Goal: Register for event/course

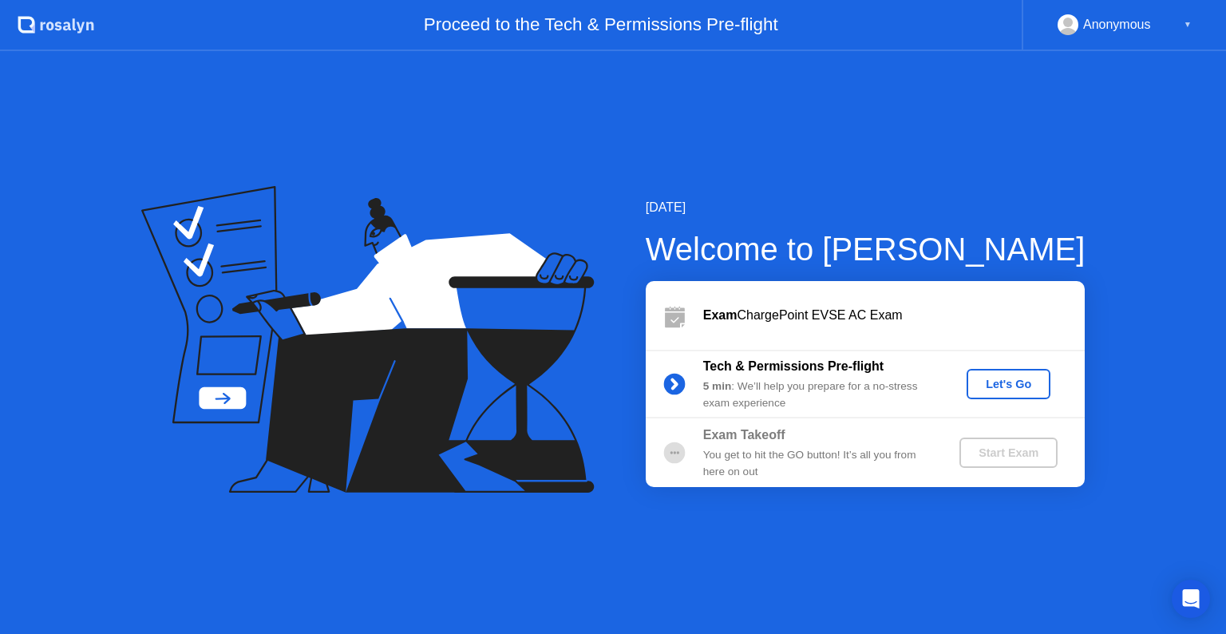
click at [1012, 393] on button "Let's Go" at bounding box center [1008, 384] width 84 height 30
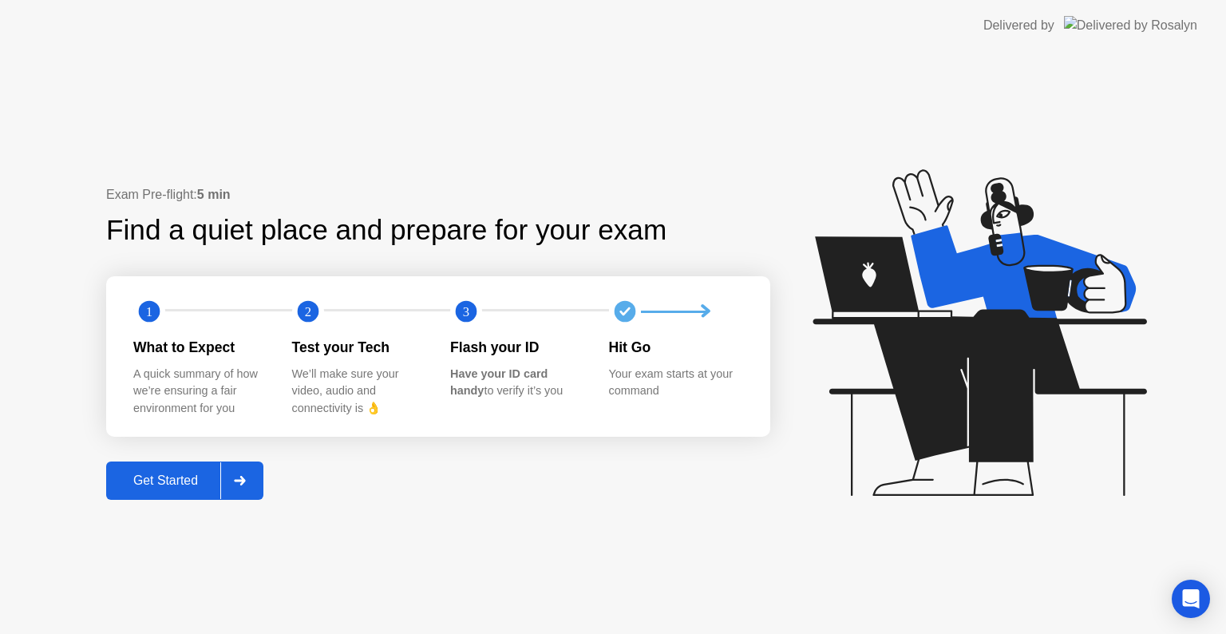
click at [192, 488] on div "Get Started" at bounding box center [165, 480] width 109 height 14
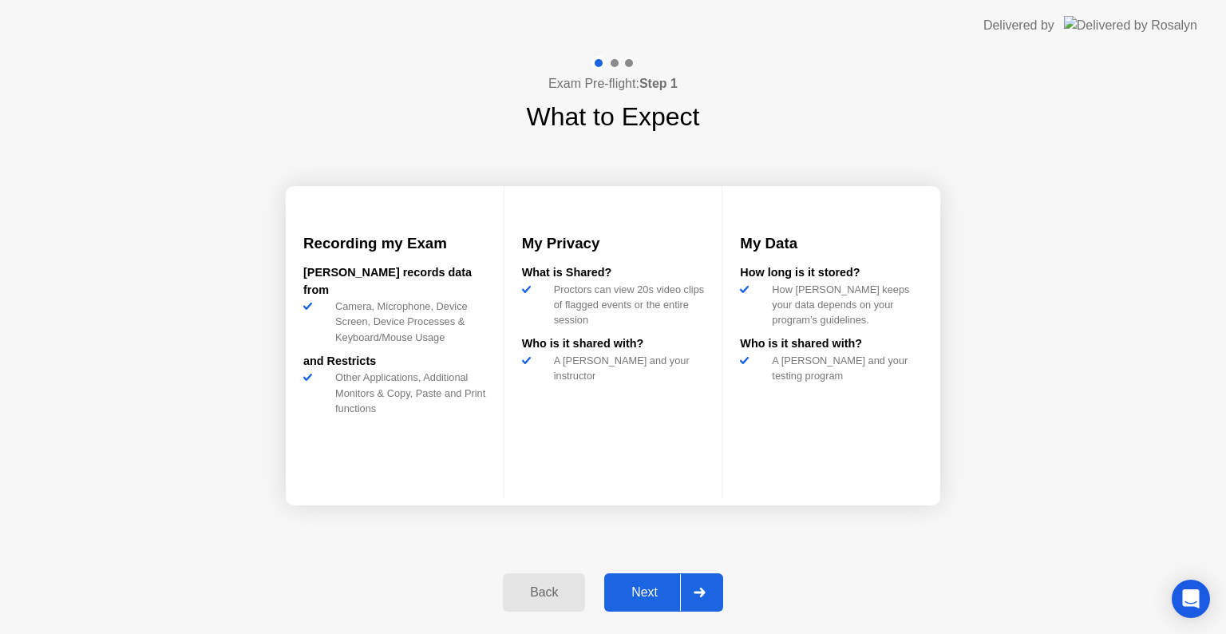
click at [662, 579] on button "Next" at bounding box center [663, 592] width 119 height 38
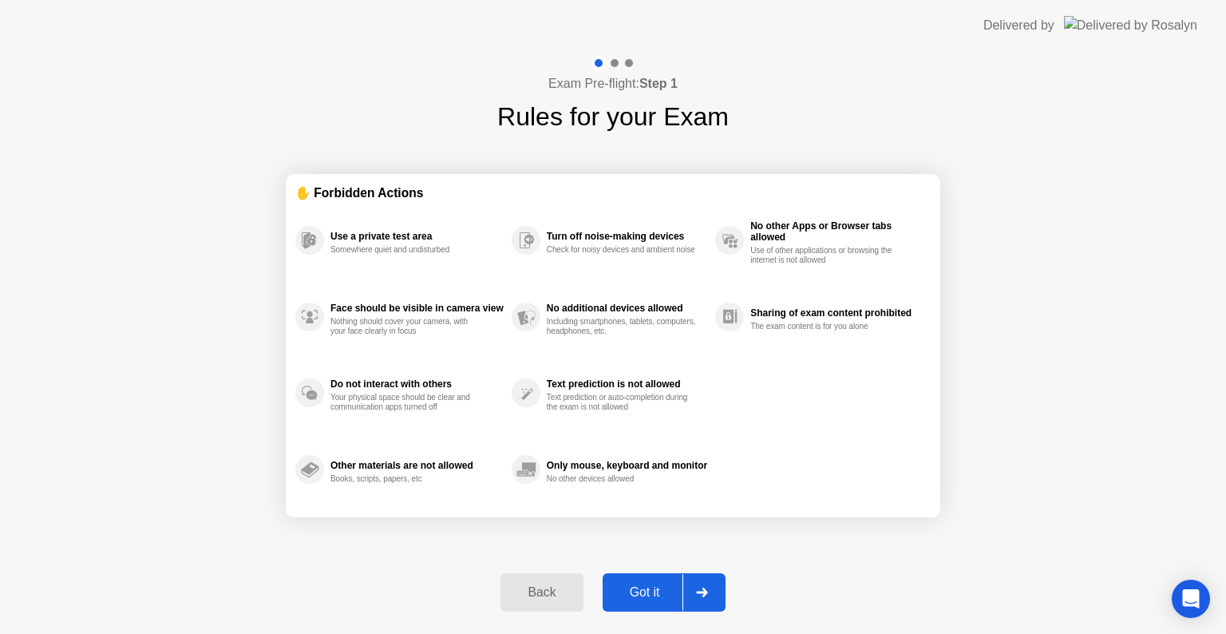
click at [670, 588] on div "Got it" at bounding box center [644, 592] width 75 height 14
select select "Available cameras"
select select "Available speakers"
select select "Available microphones"
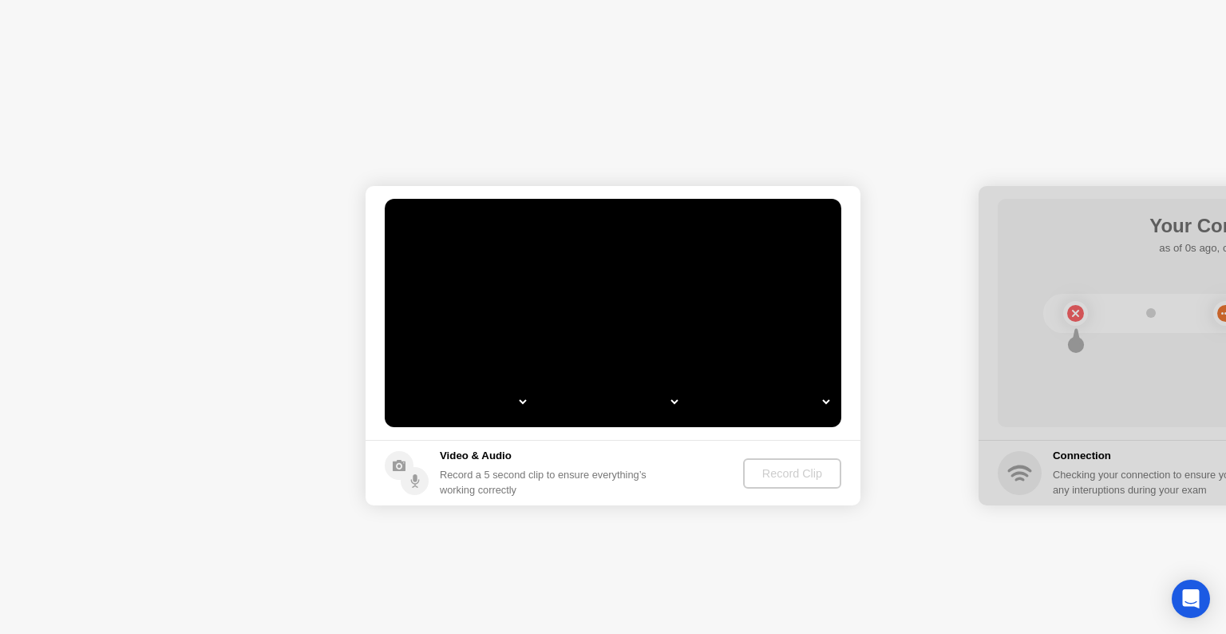
select select "*"
select select "**********"
select select "*******"
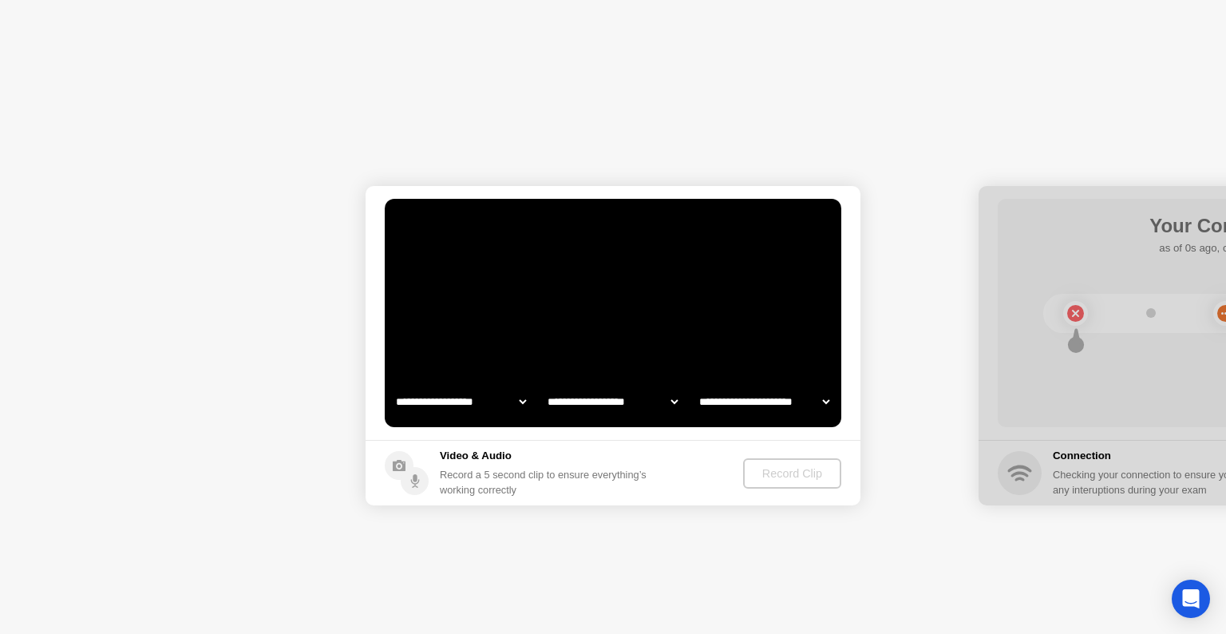
select select "*******"
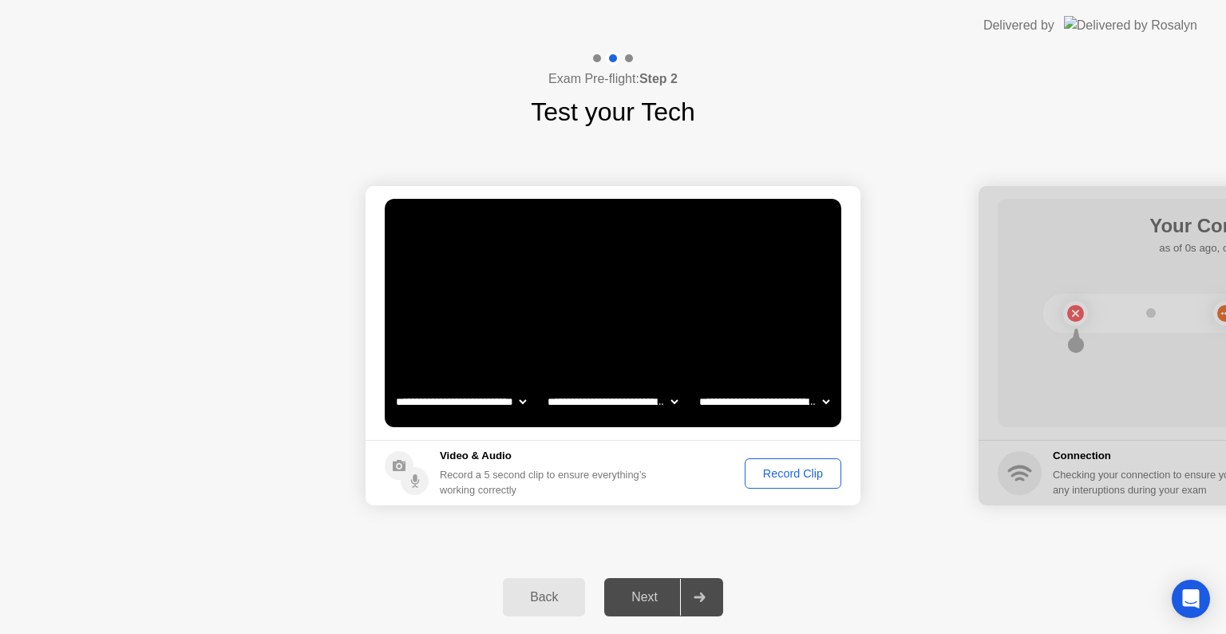
click at [781, 469] on div "Record Clip" at bounding box center [792, 473] width 85 height 13
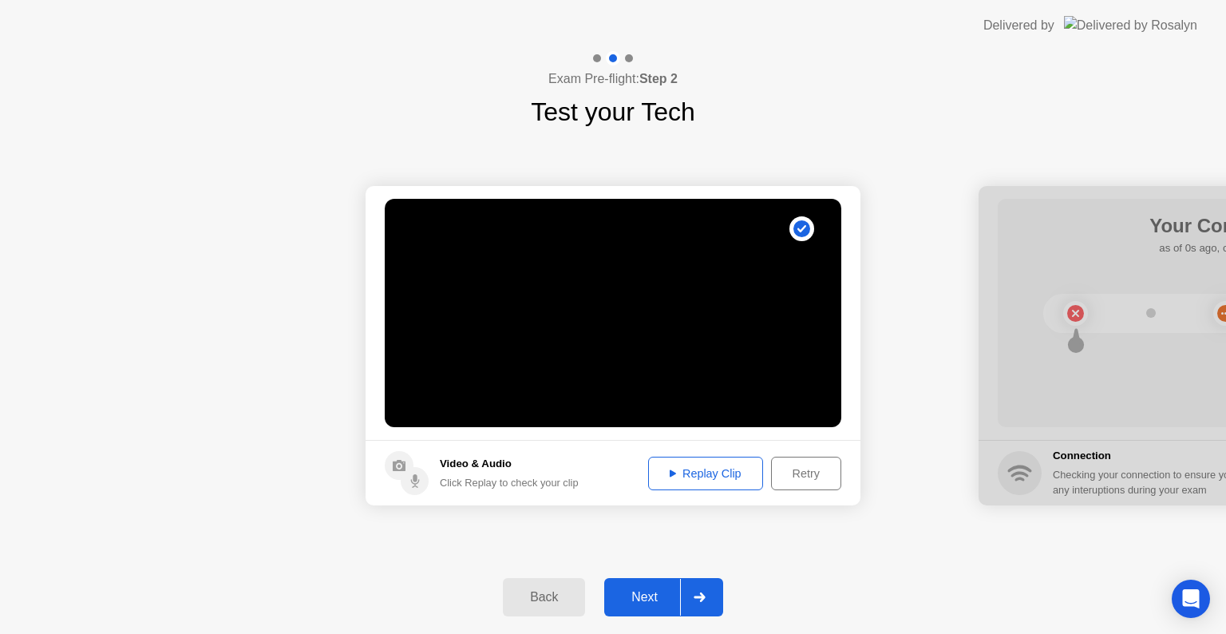
click at [747, 475] on div "Replay Clip" at bounding box center [706, 473] width 104 height 13
click at [718, 472] on div "Replay Clip" at bounding box center [706, 473] width 104 height 13
click at [646, 592] on div "Next" at bounding box center [644, 597] width 71 height 14
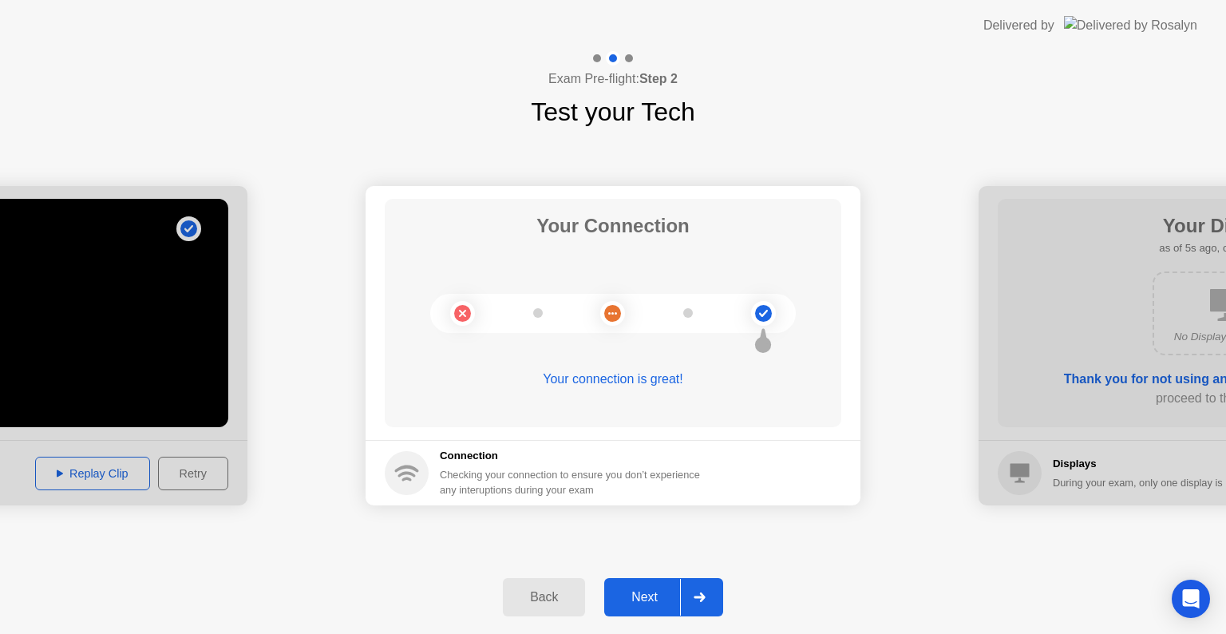
click at [664, 591] on div "Next" at bounding box center [644, 597] width 71 height 14
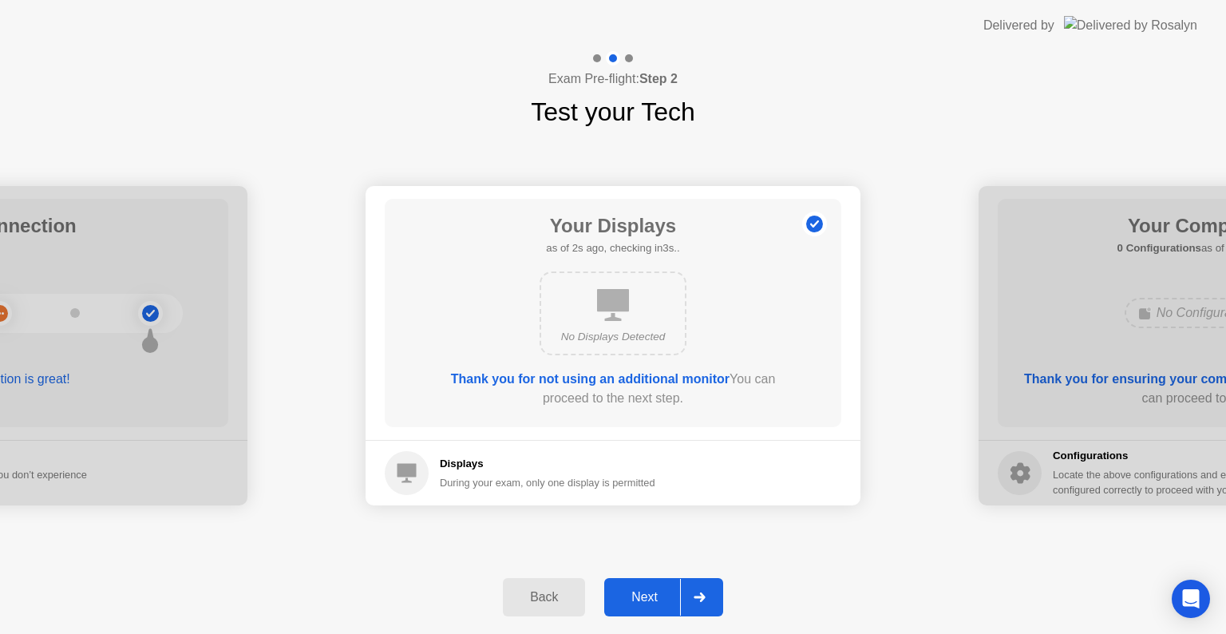
click at [664, 590] on div "Next" at bounding box center [644, 597] width 71 height 14
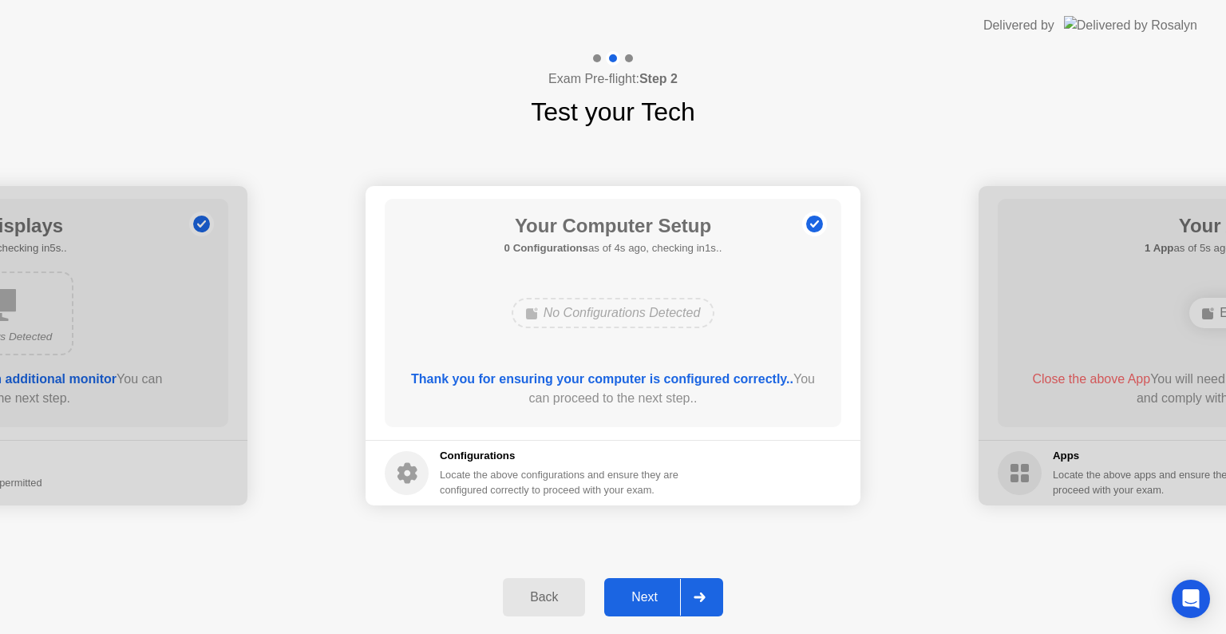
click at [655, 599] on div "Next" at bounding box center [644, 597] width 71 height 14
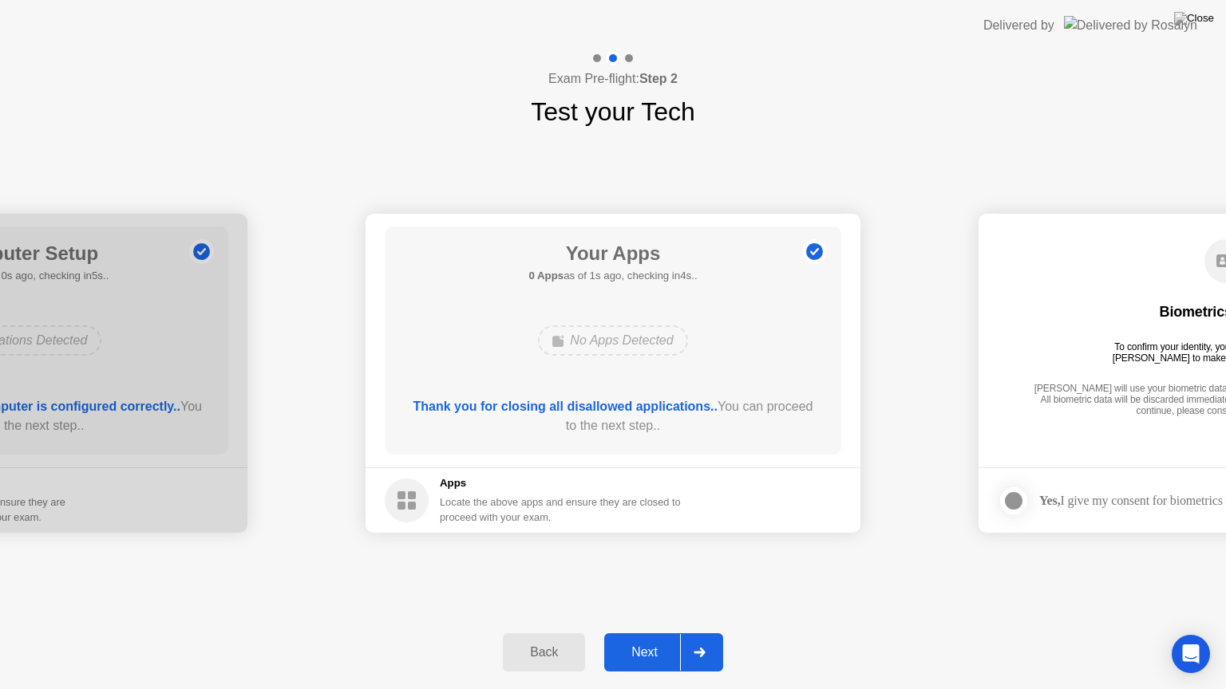
click at [655, 633] on div "Next" at bounding box center [644, 653] width 71 height 14
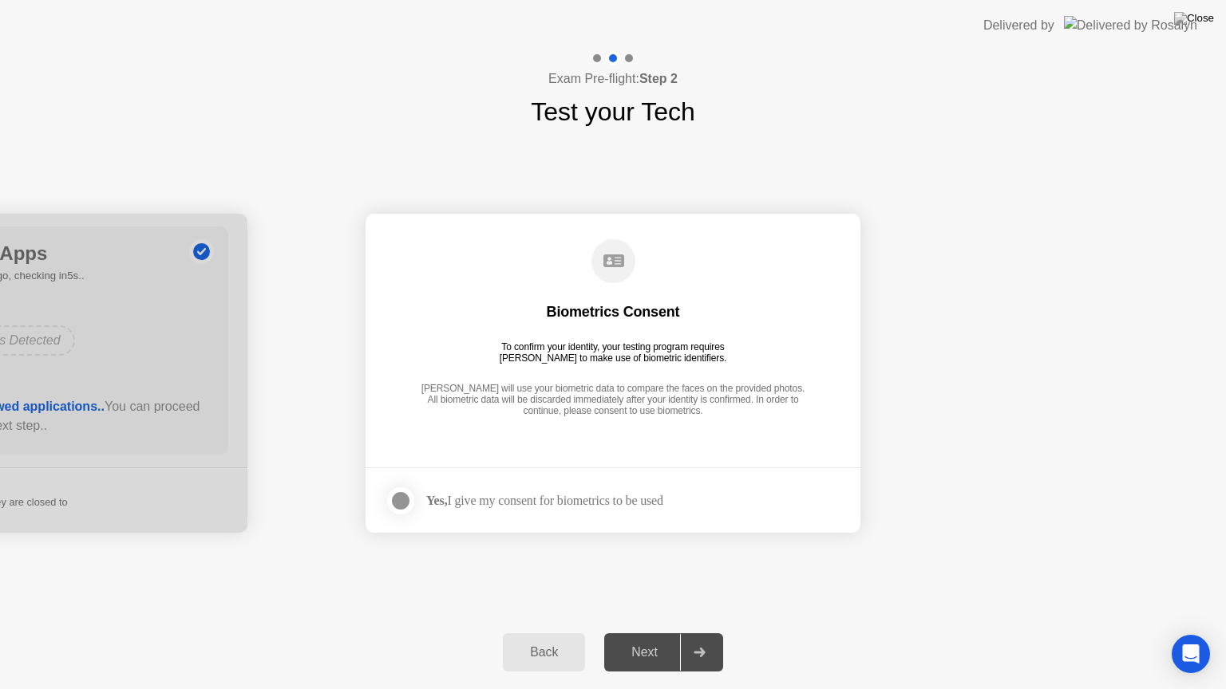
click at [456, 503] on div "Yes, I give my consent for biometrics to be used" at bounding box center [544, 500] width 237 height 15
click at [398, 500] on div at bounding box center [400, 501] width 19 height 19
click at [642, 633] on div "Next" at bounding box center [644, 653] width 71 height 14
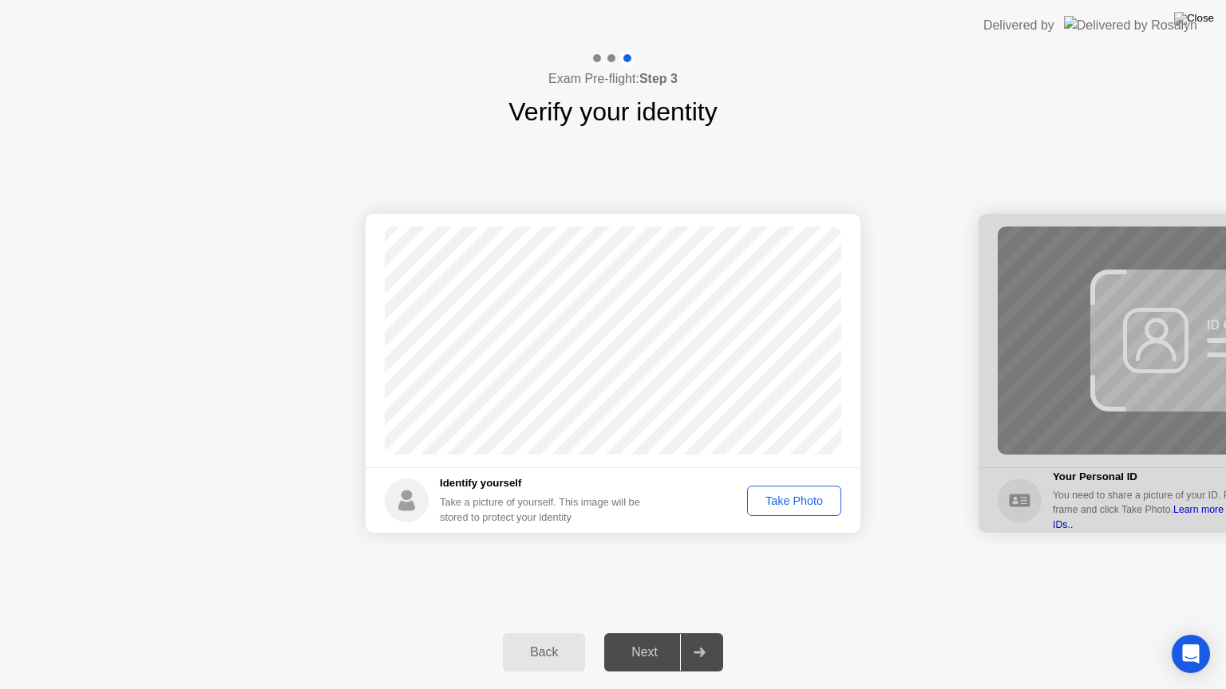
click at [779, 507] on div "Take Photo" at bounding box center [794, 501] width 83 height 13
click at [646, 633] on button "Next" at bounding box center [663, 653] width 119 height 38
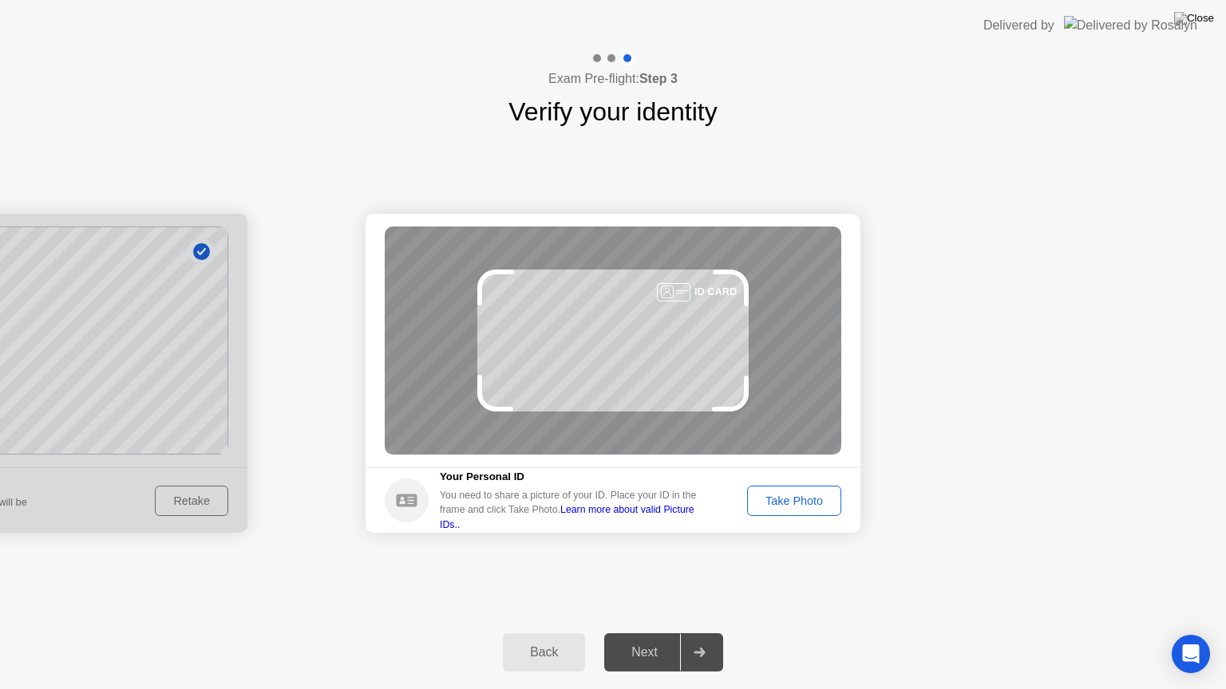
click at [778, 504] on div "Take Photo" at bounding box center [794, 501] width 83 height 13
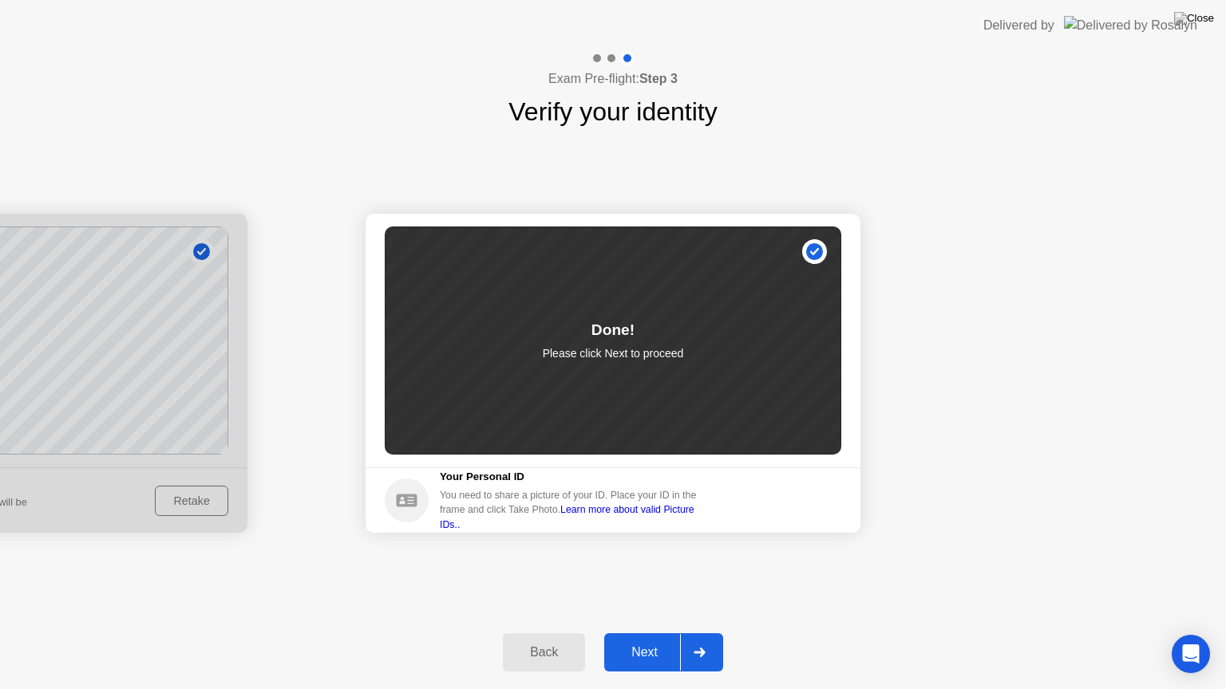
click at [658, 633] on div "Next" at bounding box center [644, 653] width 71 height 14
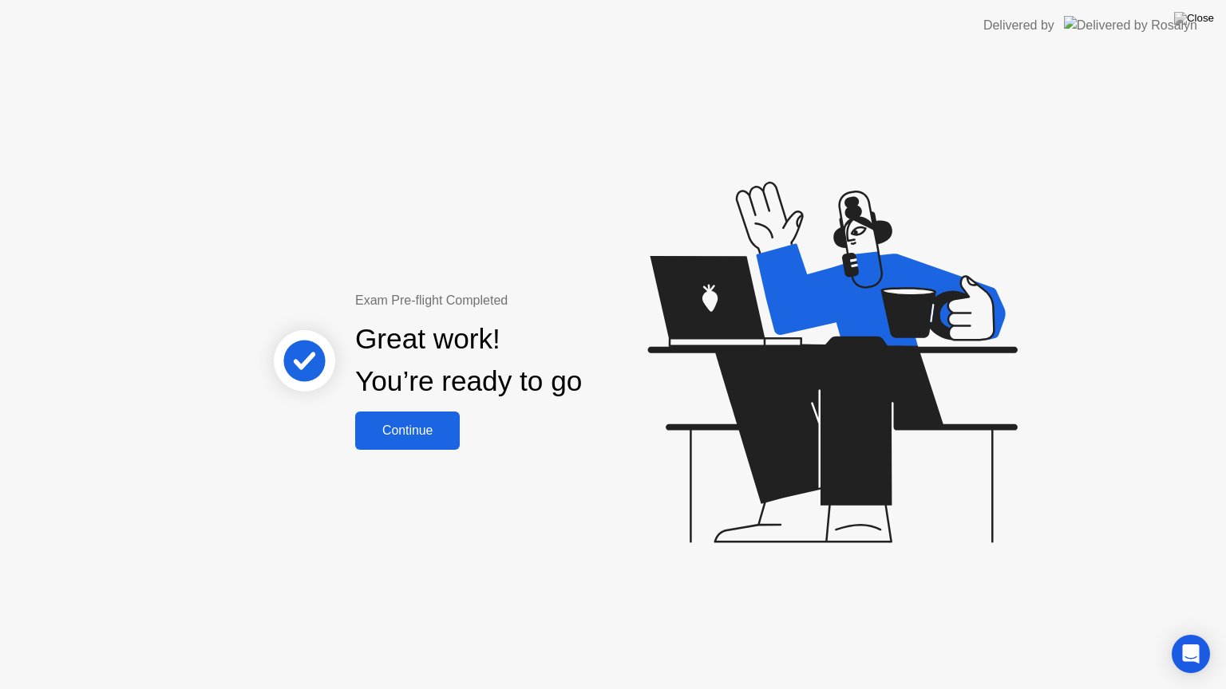
click at [428, 428] on div "Continue" at bounding box center [407, 431] width 95 height 14
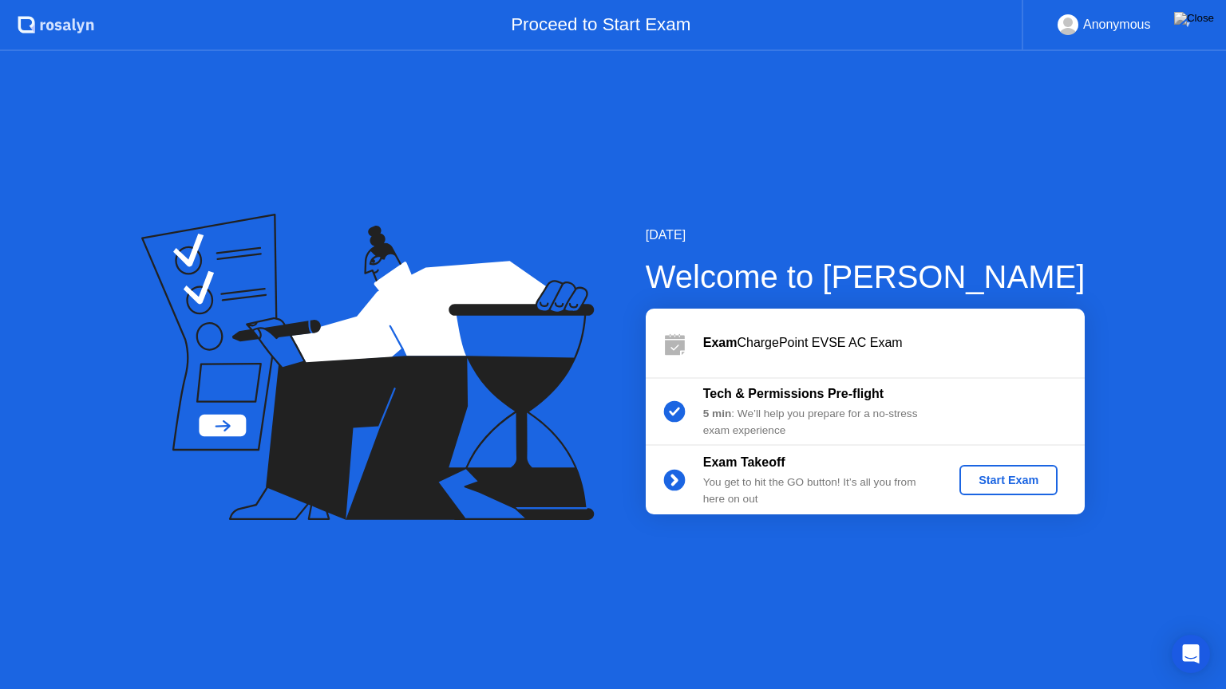
click at [1012, 474] on div "Start Exam" at bounding box center [1008, 480] width 85 height 13
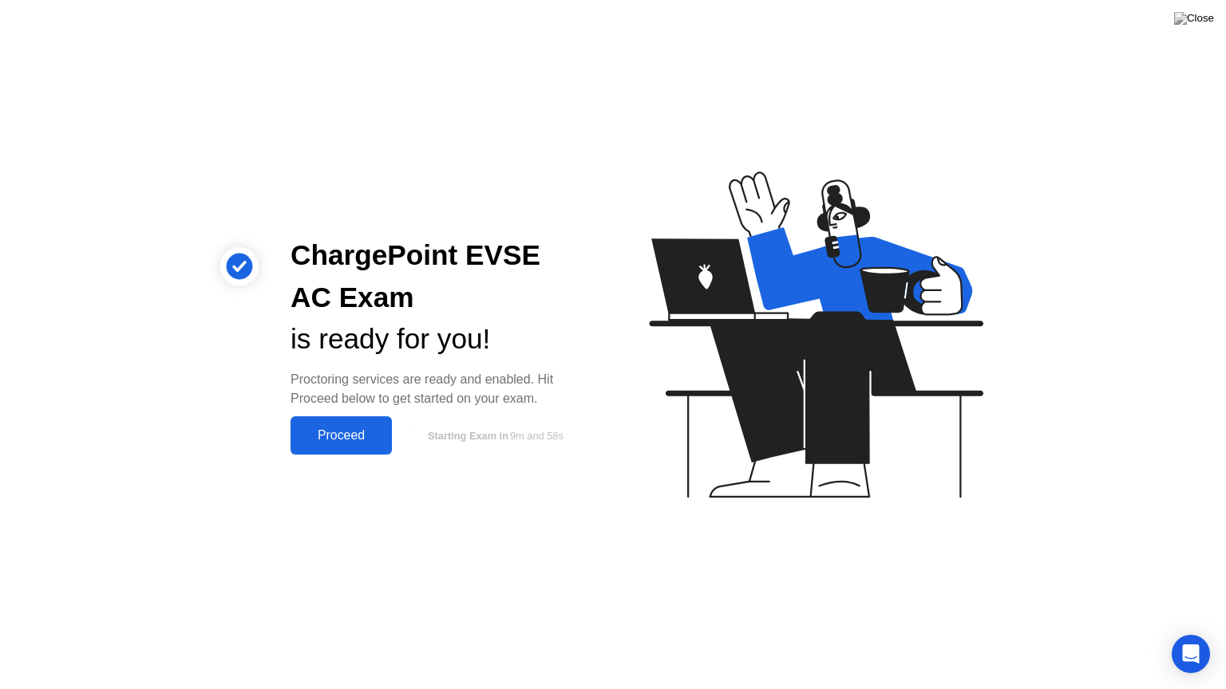
click at [351, 434] on div "Proceed" at bounding box center [341, 436] width 92 height 14
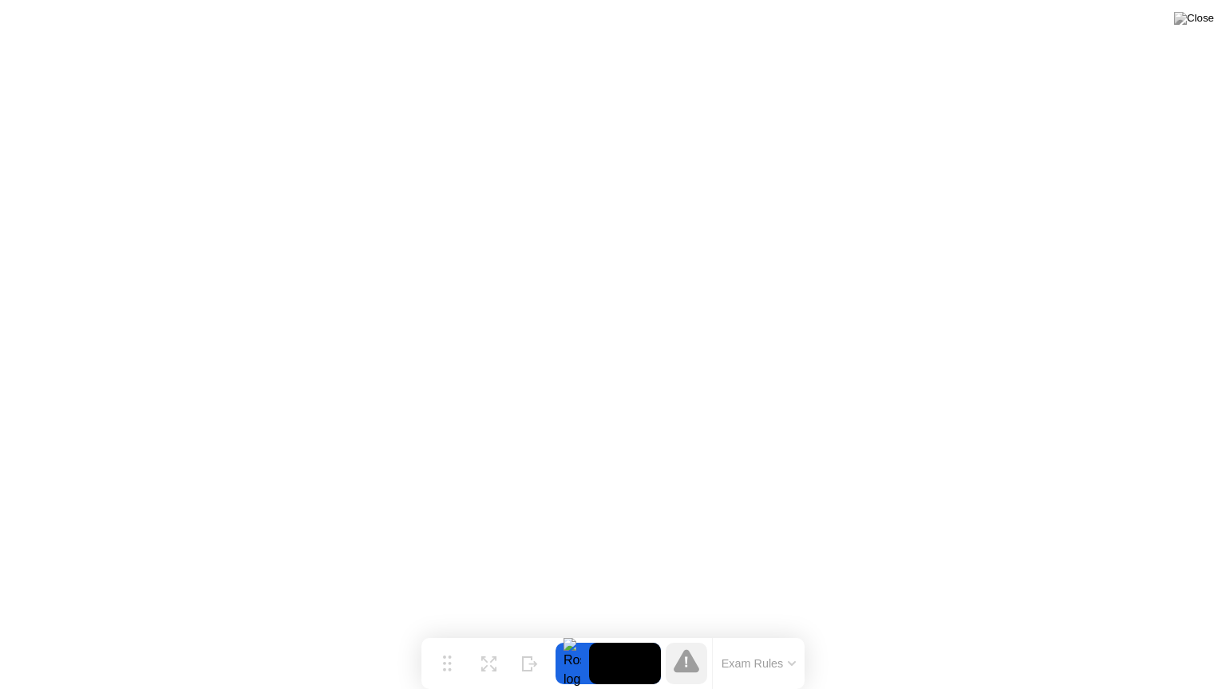
click at [745, 633] on button "Exam Rules" at bounding box center [759, 664] width 85 height 14
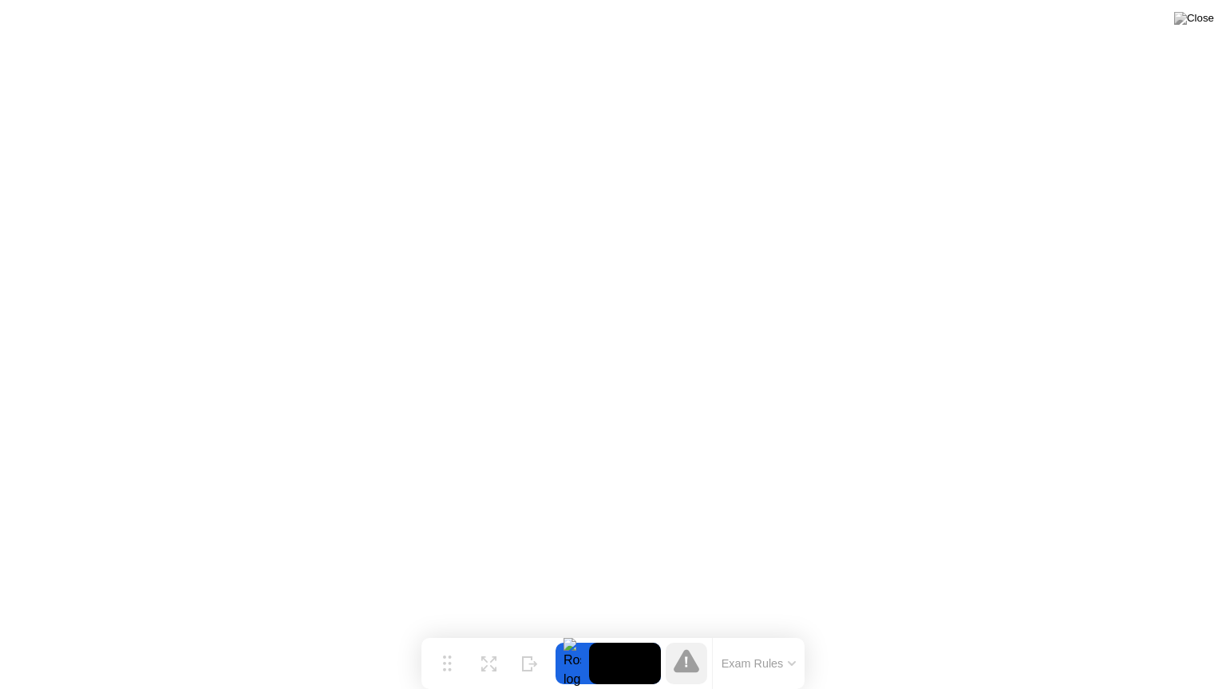
click at [745, 633] on button "Exam Rules" at bounding box center [759, 664] width 85 height 14
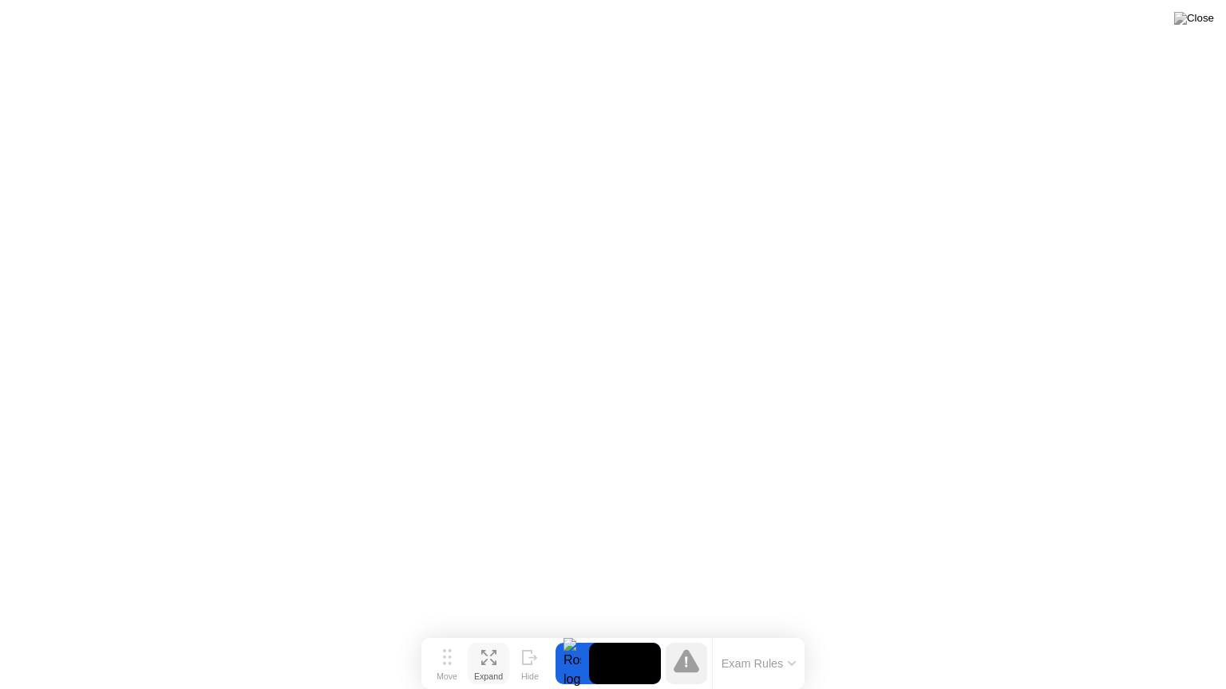
click at [492, 633] on icon at bounding box center [493, 662] width 6 height 6
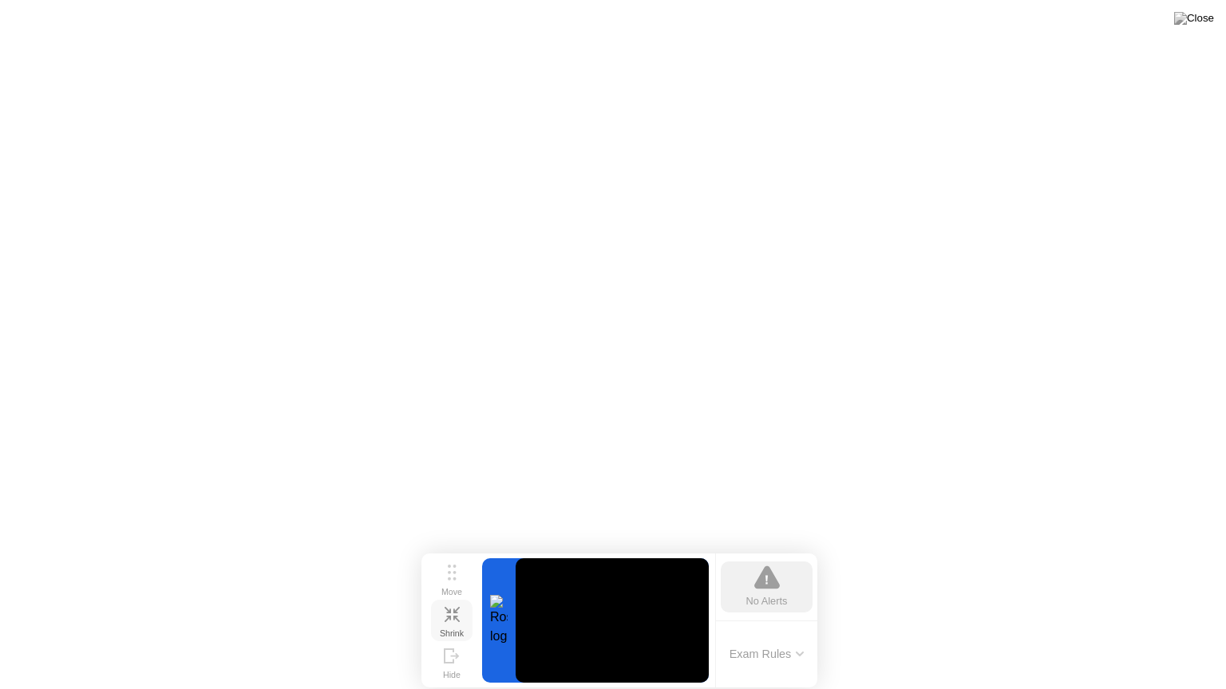
click at [448, 622] on button "Shrink" at bounding box center [451, 620] width 41 height 41
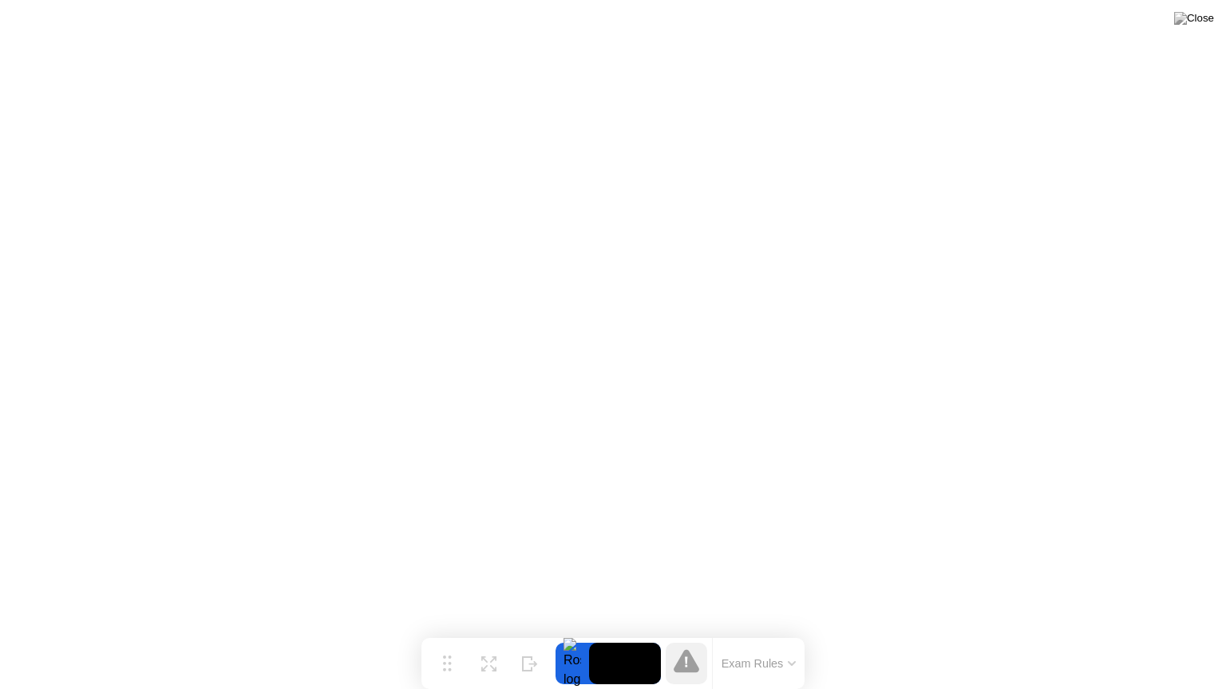
click at [681, 633] on icon at bounding box center [687, 661] width 26 height 23
click at [1203, 22] on img at bounding box center [1194, 18] width 40 height 13
click at [1199, 22] on img at bounding box center [1194, 18] width 40 height 13
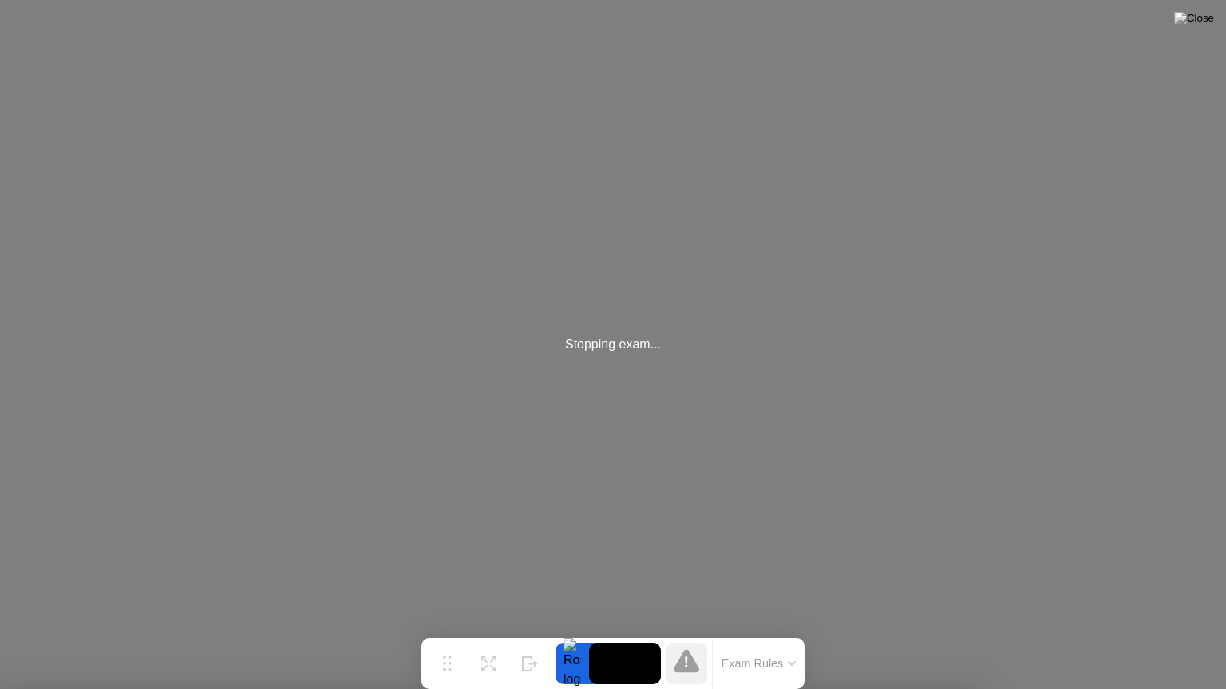
click at [661, 542] on div "Stopping exam..." at bounding box center [613, 344] width 1226 height 689
